Goal: Information Seeking & Learning: Learn about a topic

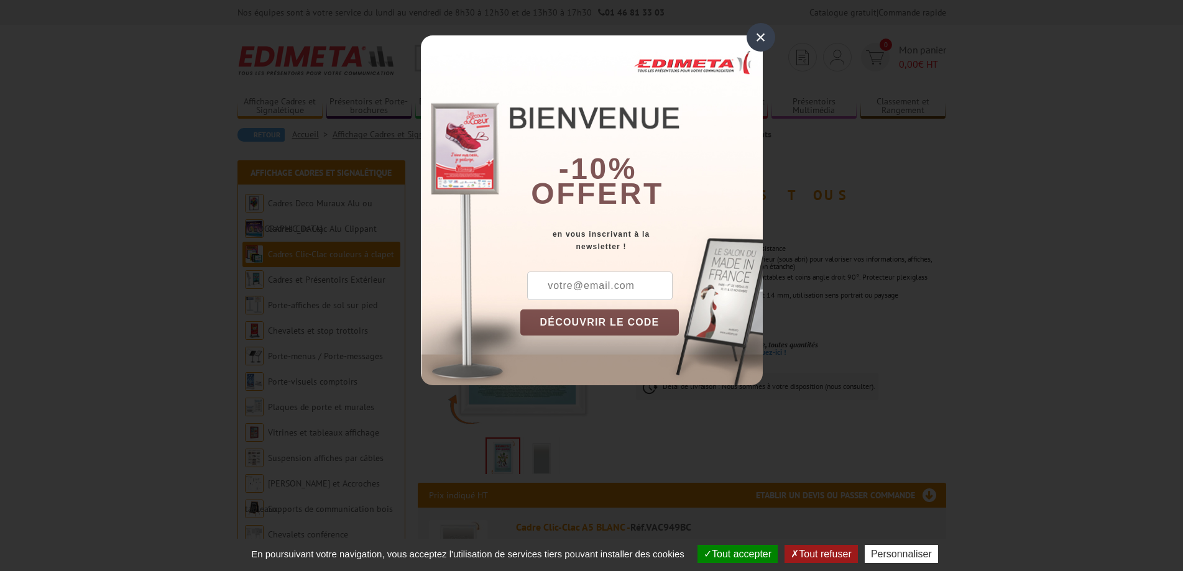
click at [759, 36] on div "×" at bounding box center [761, 37] width 29 height 29
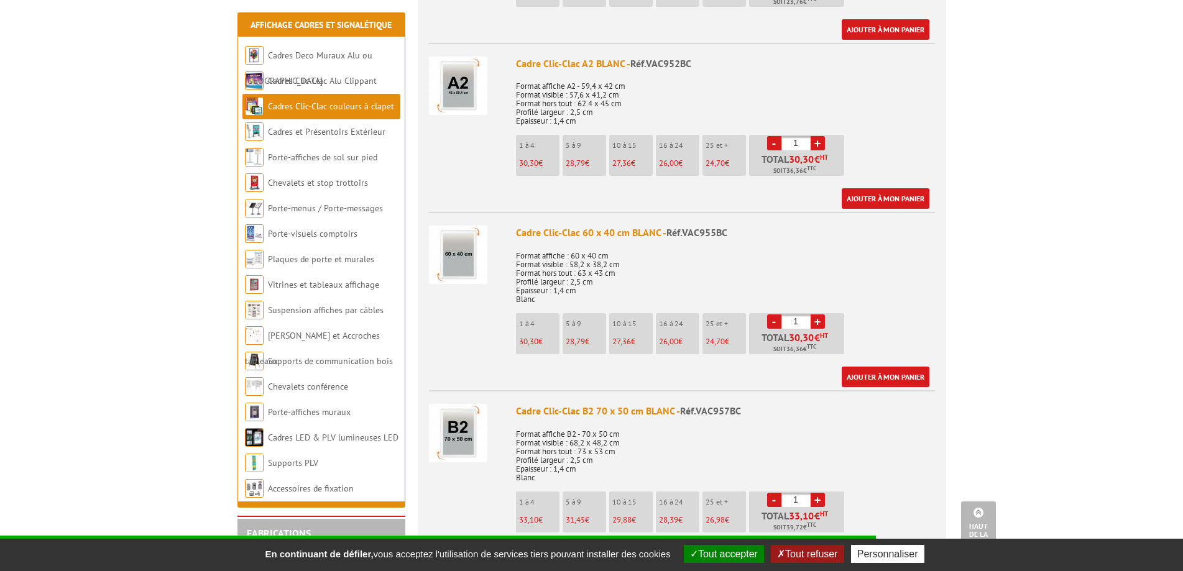
scroll to position [995, 0]
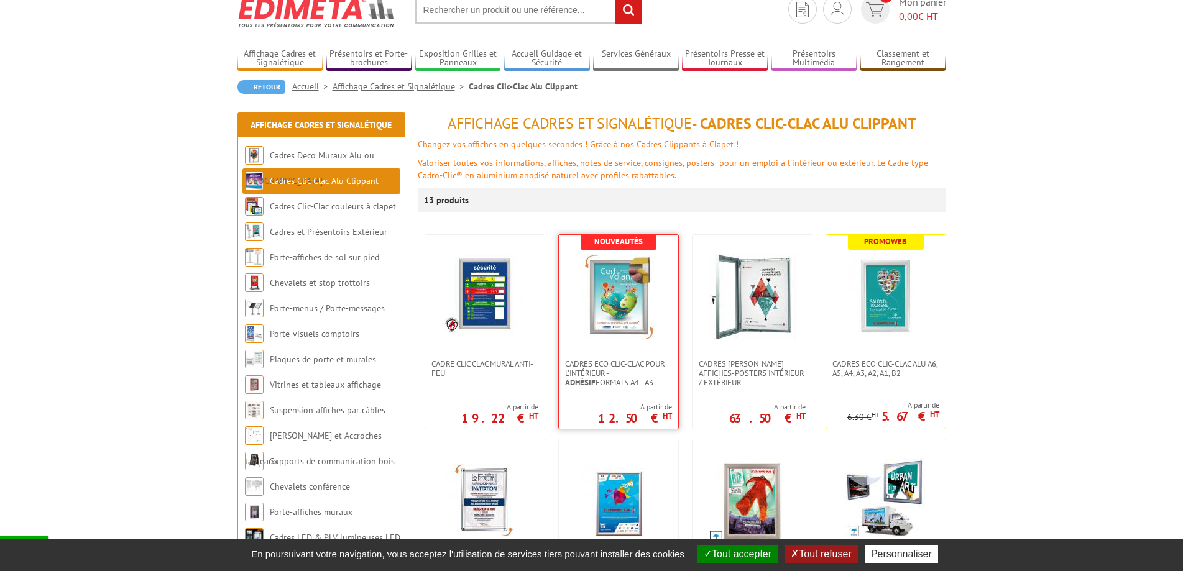
scroll to position [62, 0]
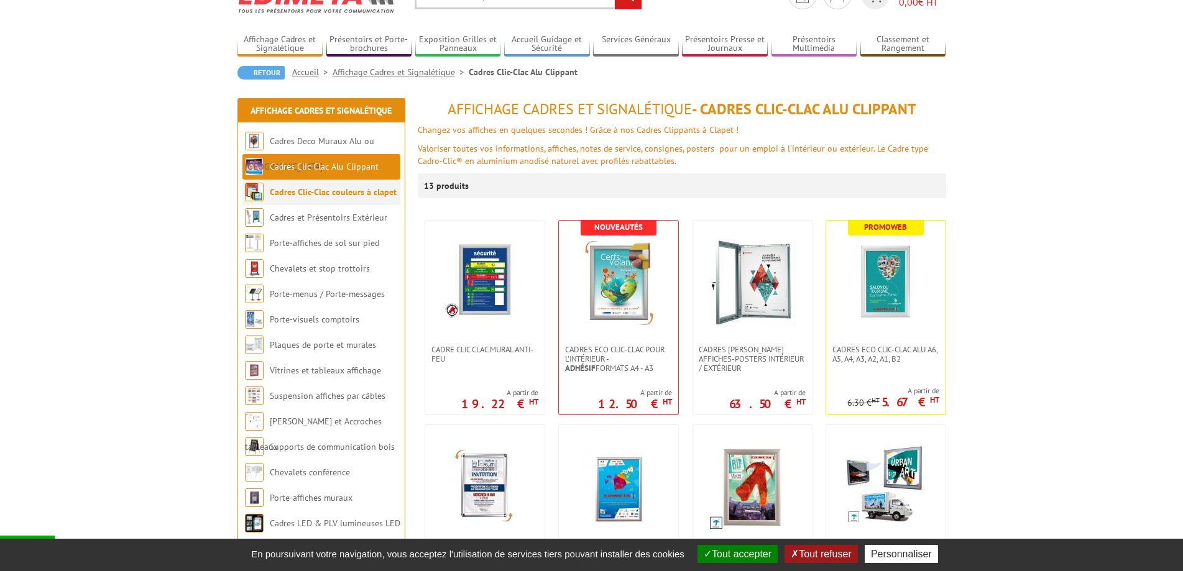
click at [328, 194] on link "Cadres Clic-Clac couleurs à clapet" at bounding box center [333, 192] width 127 height 11
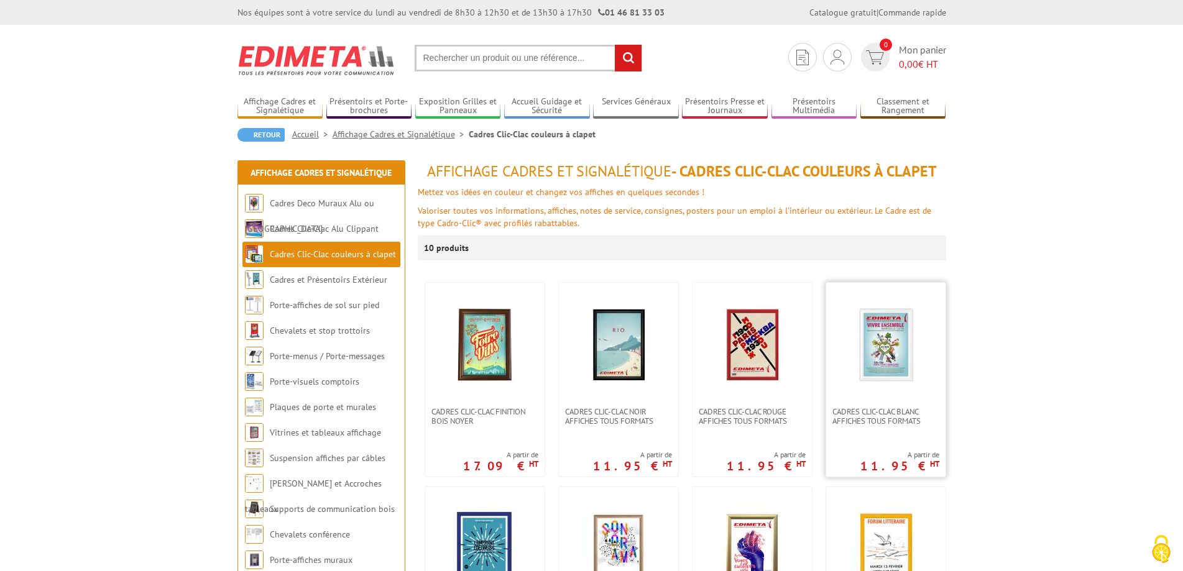
click at [884, 368] on img at bounding box center [886, 345] width 87 height 87
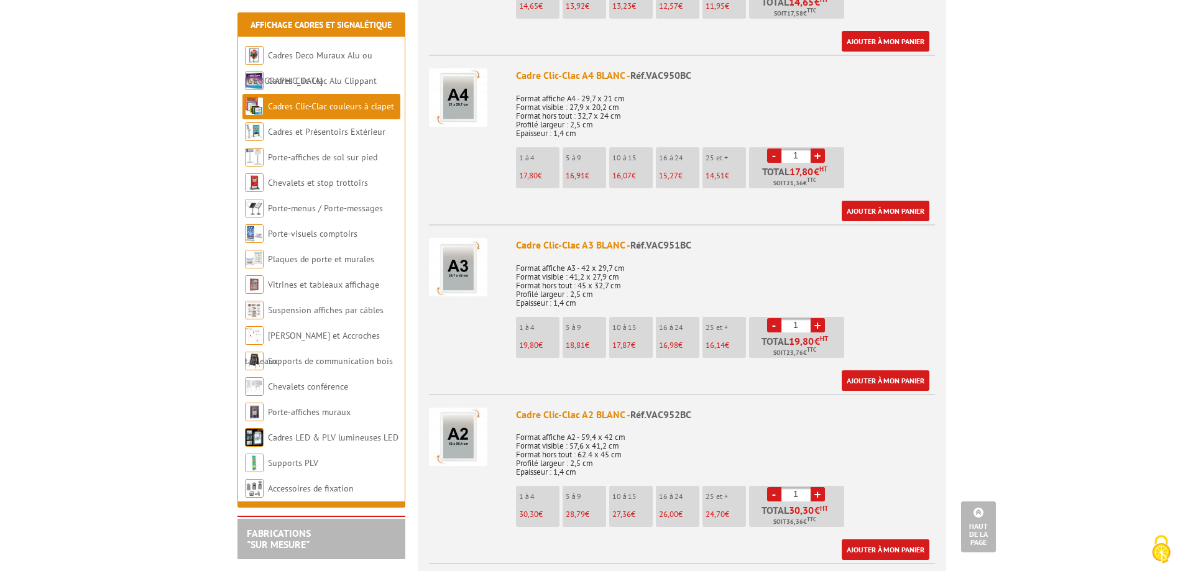
scroll to position [684, 0]
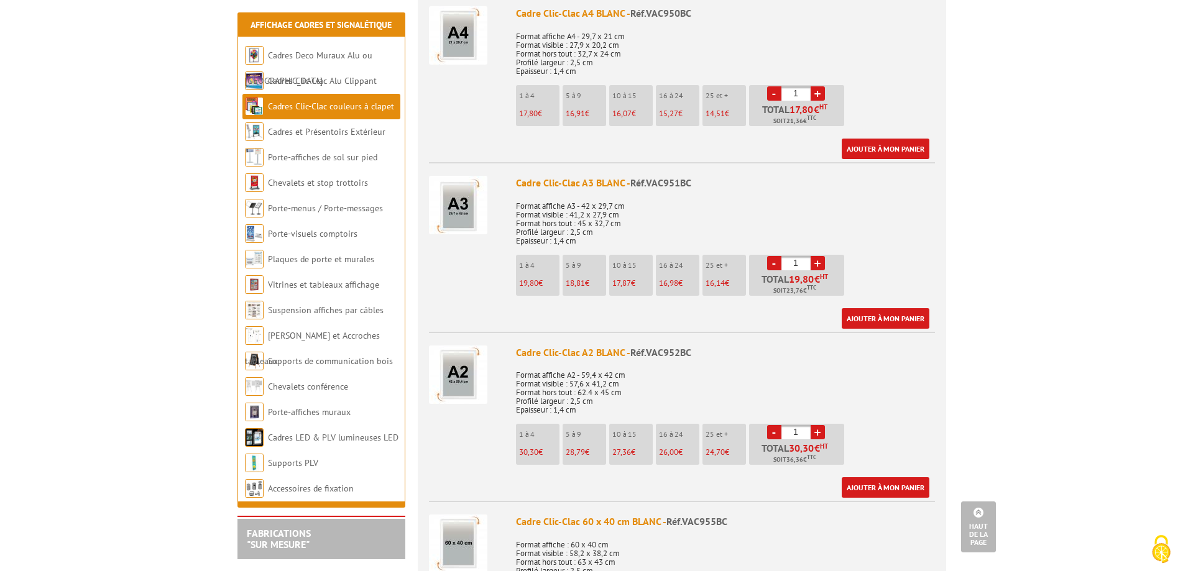
click at [529, 430] on p "1 à 4" at bounding box center [539, 434] width 40 height 9
click at [458, 352] on img at bounding box center [458, 375] width 58 height 58
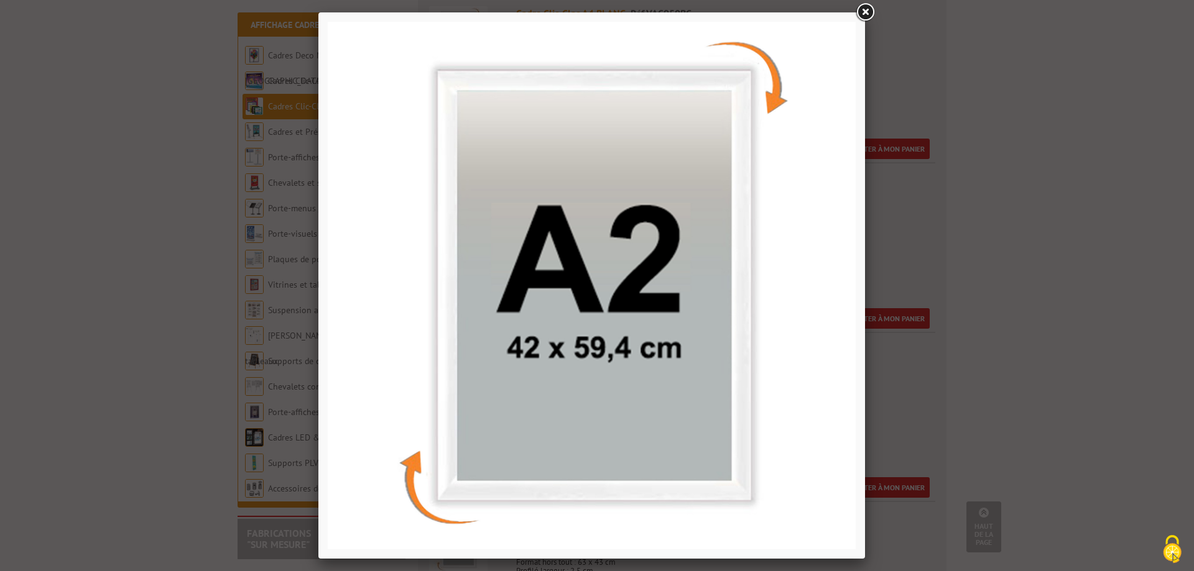
click at [862, 9] on link at bounding box center [865, 12] width 22 height 22
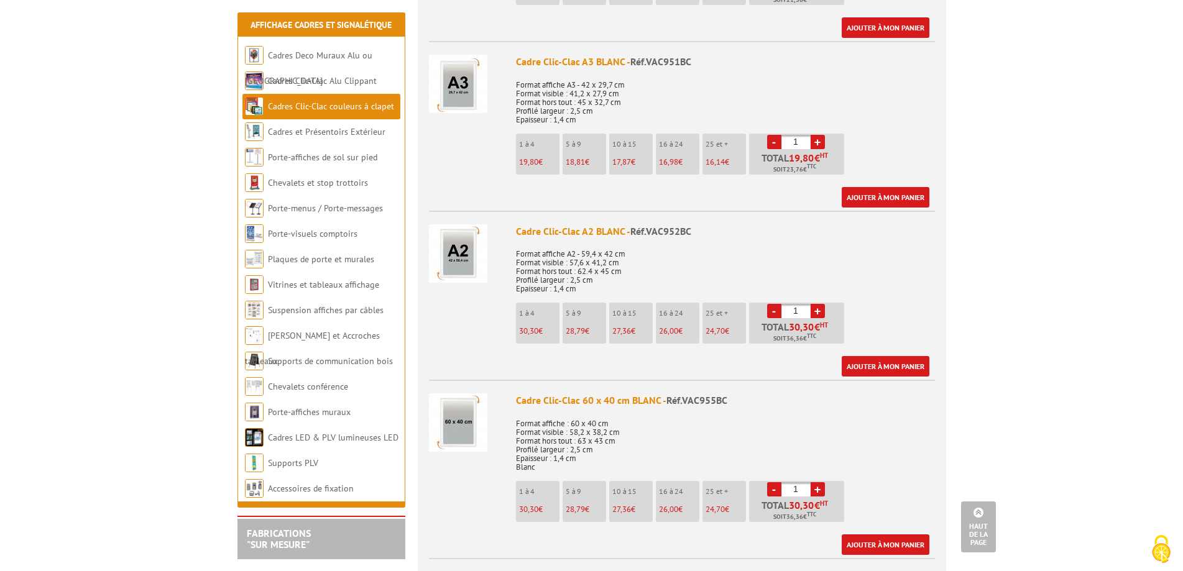
scroll to position [808, 0]
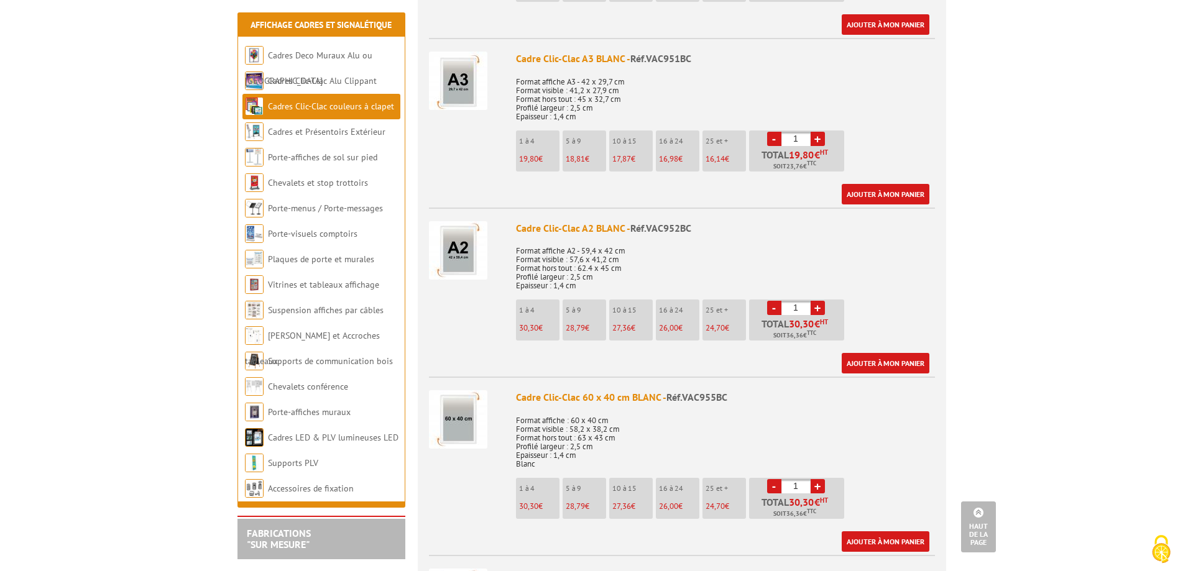
click at [461, 245] on img at bounding box center [458, 250] width 58 height 58
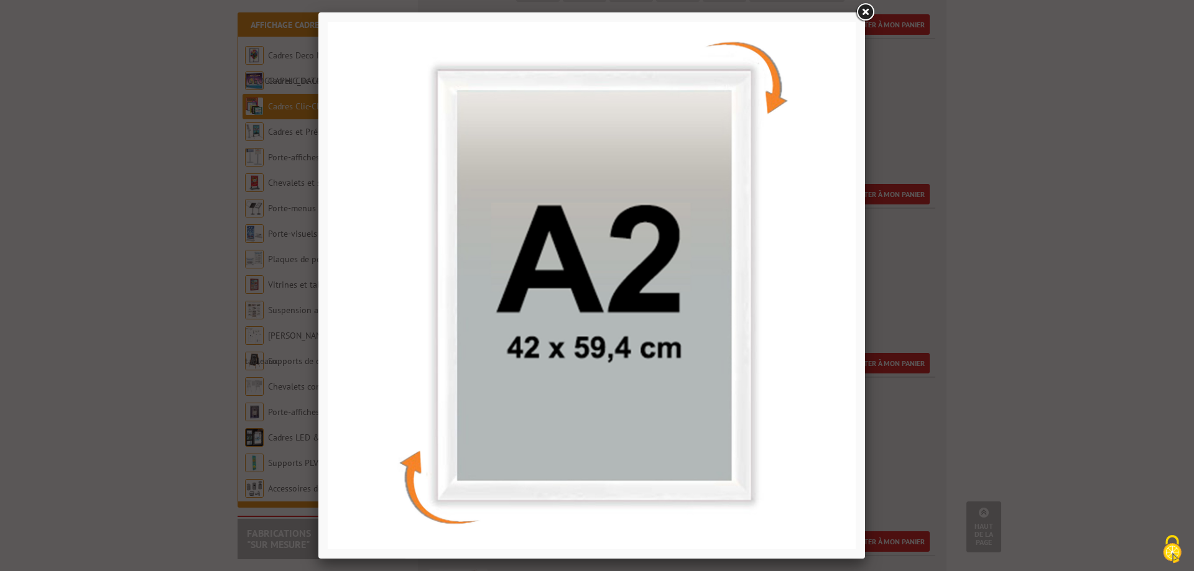
click at [868, 14] on link at bounding box center [865, 12] width 22 height 22
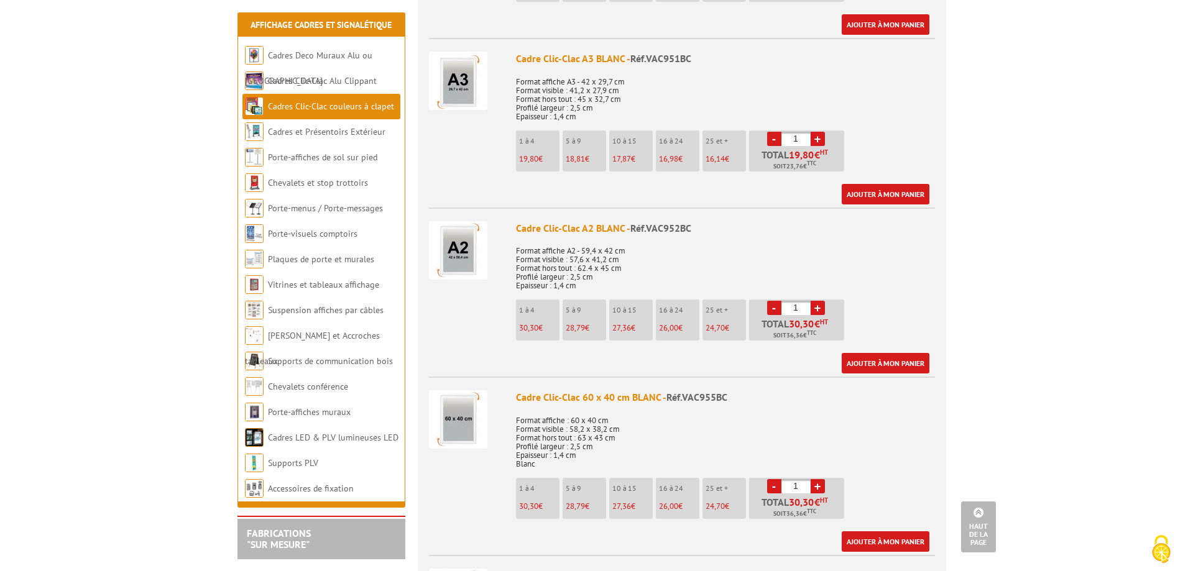
click at [453, 408] on img at bounding box center [458, 420] width 58 height 58
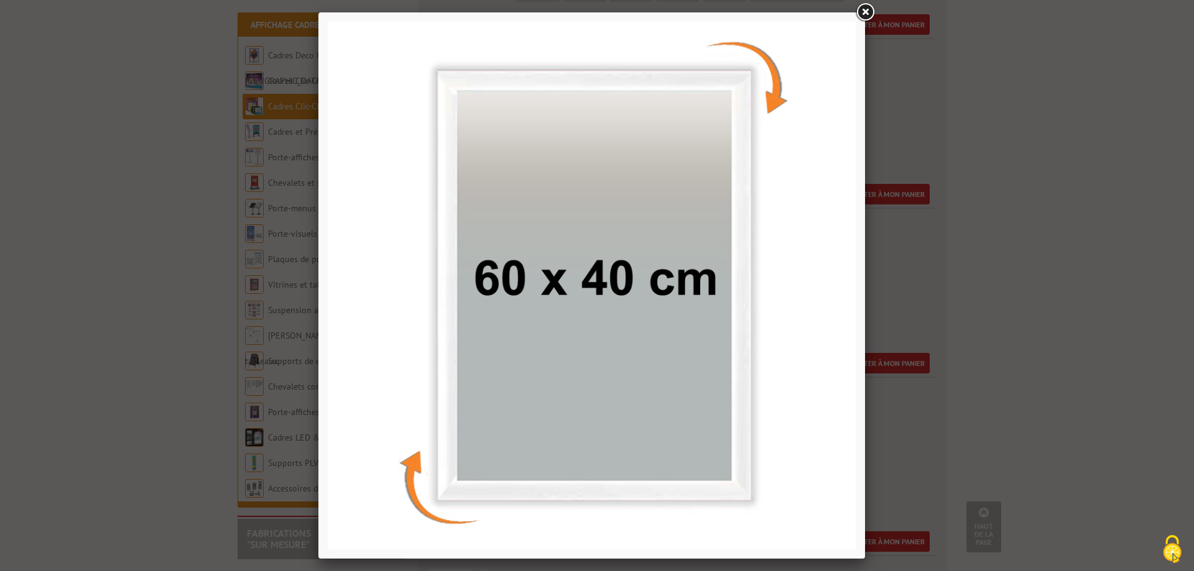
click at [866, 11] on link at bounding box center [865, 12] width 22 height 22
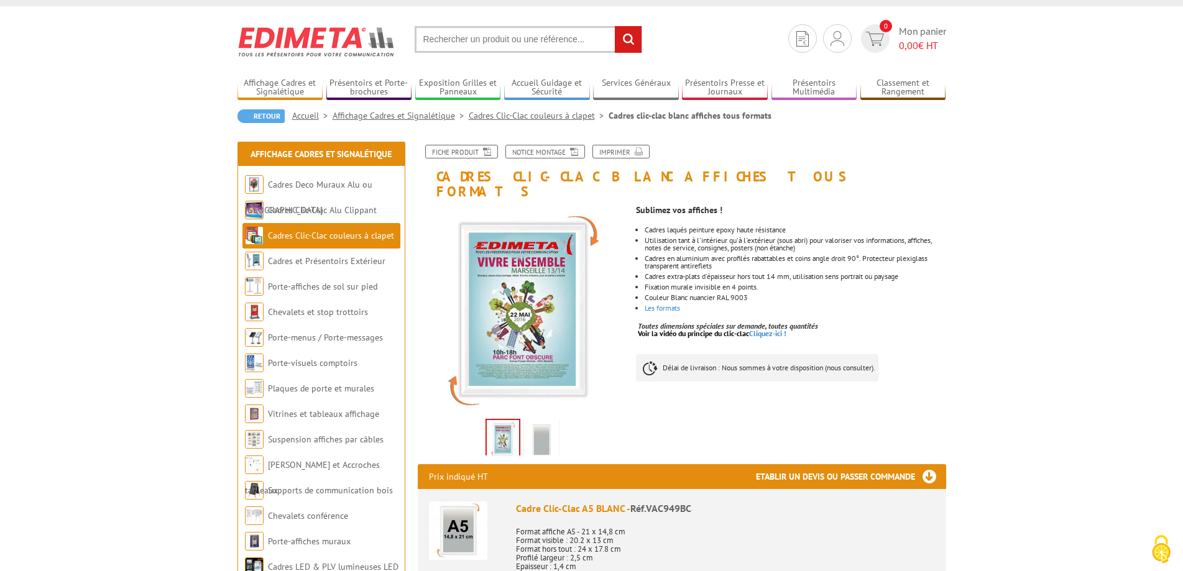
scroll to position [0, 0]
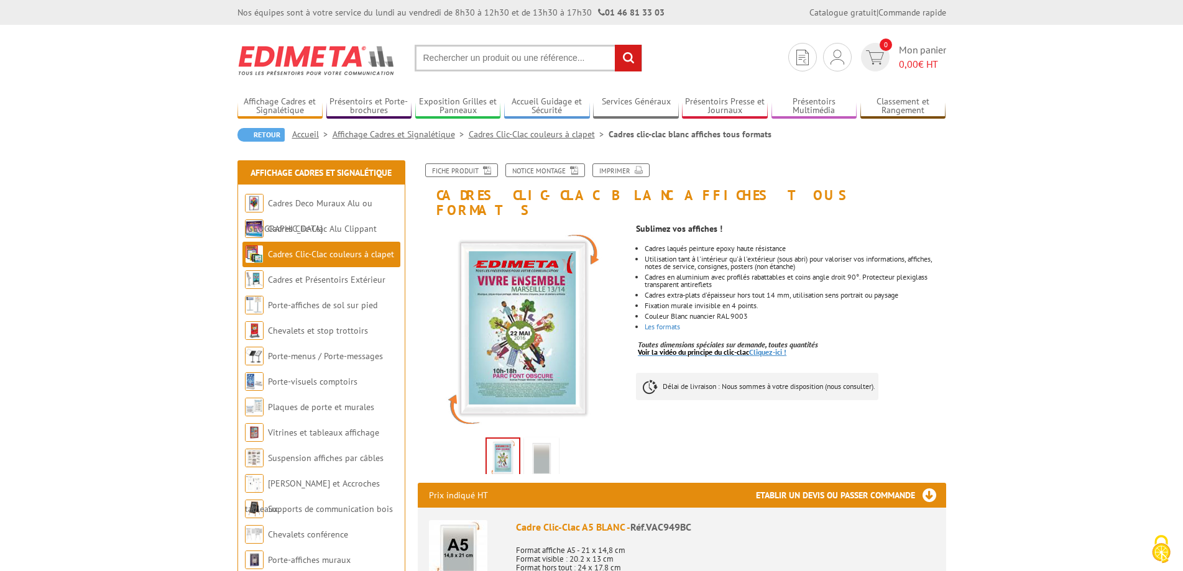
click at [768, 348] on link "Voir la vidéo du principe du clic-clac Cliquez-ici !" at bounding box center [712, 352] width 149 height 9
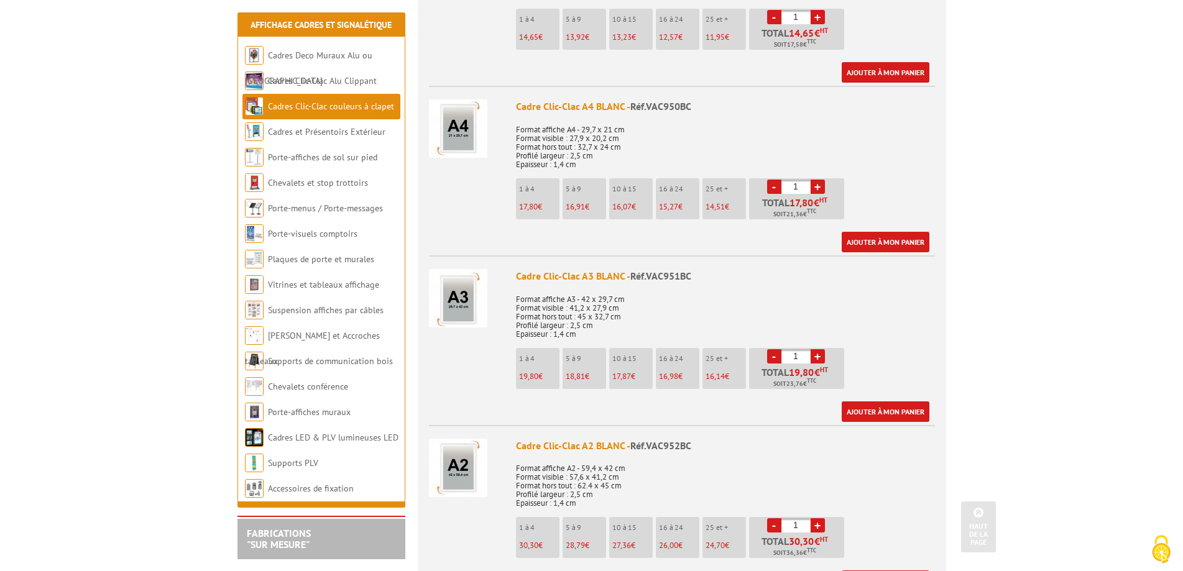
scroll to position [684, 0]
